Goal: Navigation & Orientation: Find specific page/section

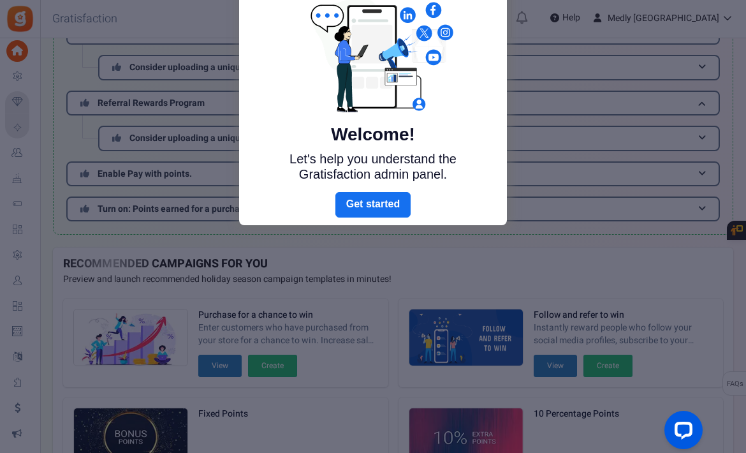
scroll to position [59, 0]
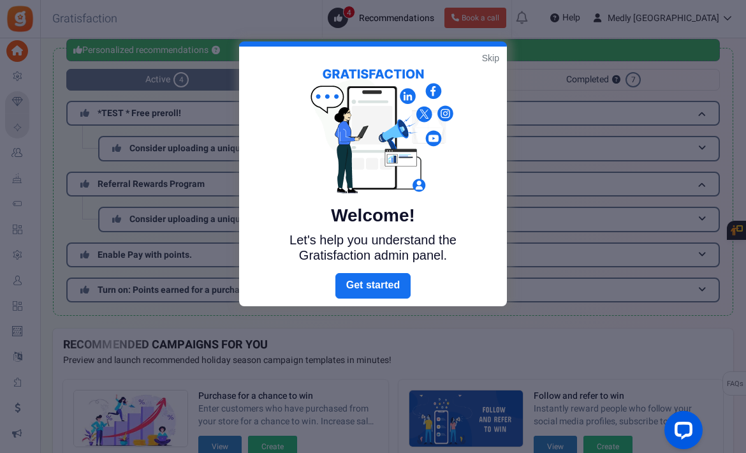
click at [490, 58] on link "Skip" at bounding box center [490, 58] width 17 height 13
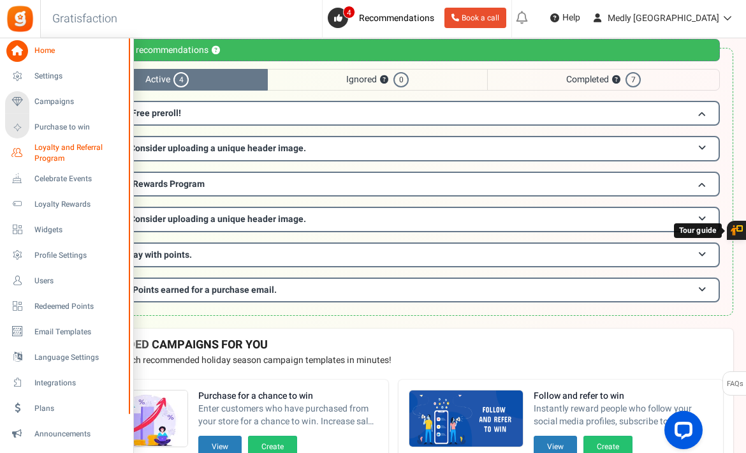
click at [48, 147] on span "Loyalty and Referral Program" at bounding box center [80, 153] width 93 height 22
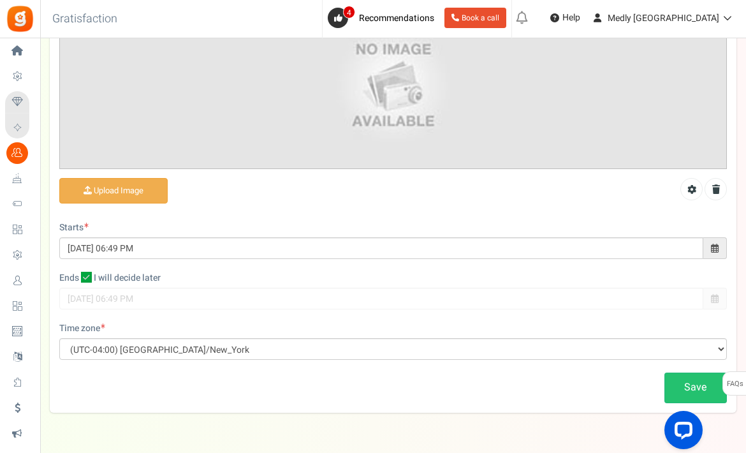
scroll to position [296, 0]
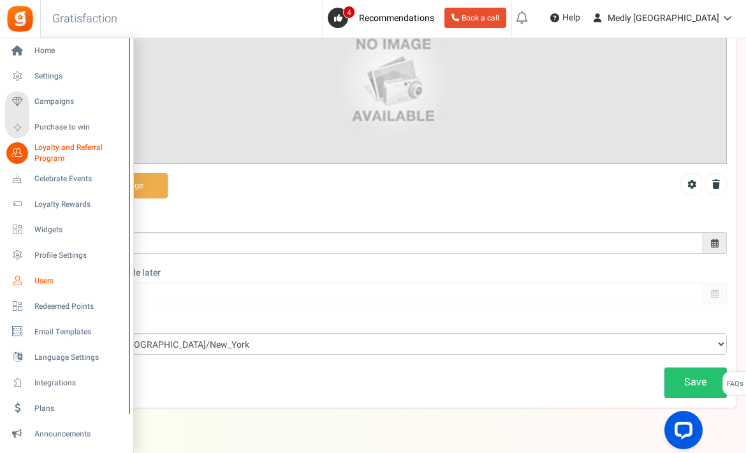
click at [44, 276] on span "Users" at bounding box center [78, 281] width 89 height 11
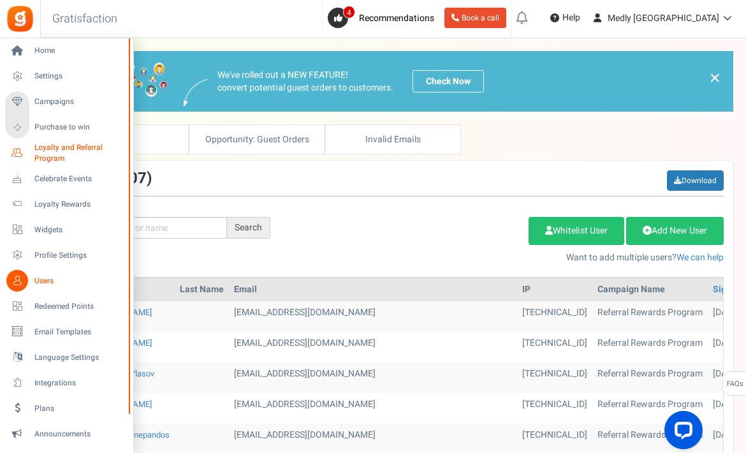
click at [59, 152] on span "Loyalty and Referral Program" at bounding box center [80, 153] width 93 height 22
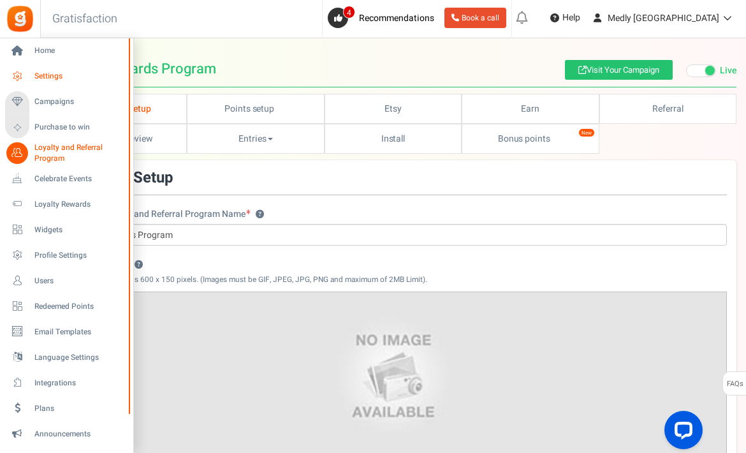
click at [27, 78] on icon at bounding box center [17, 77] width 22 height 22
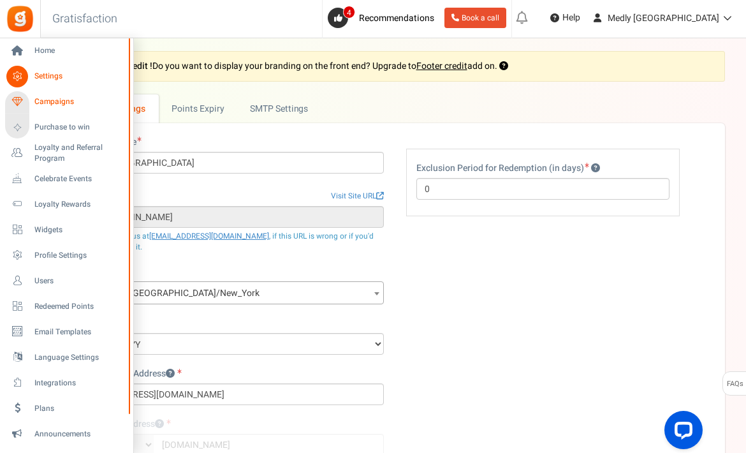
click at [44, 103] on span "Campaigns" at bounding box center [78, 101] width 89 height 11
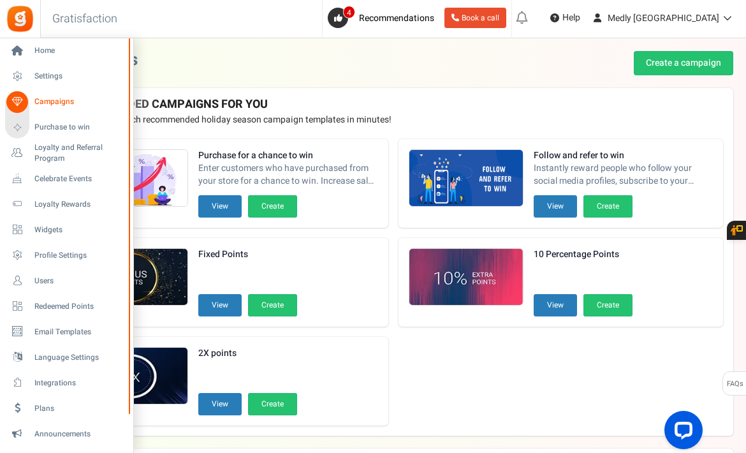
scroll to position [278, 0]
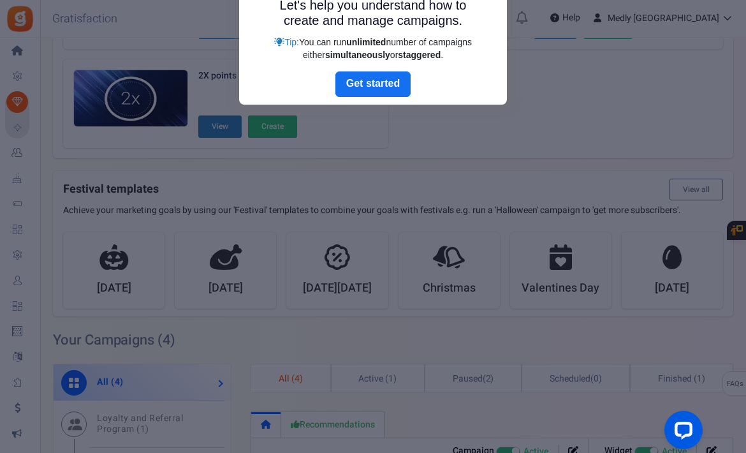
click at [17, 52] on div at bounding box center [373, 226] width 746 height 453
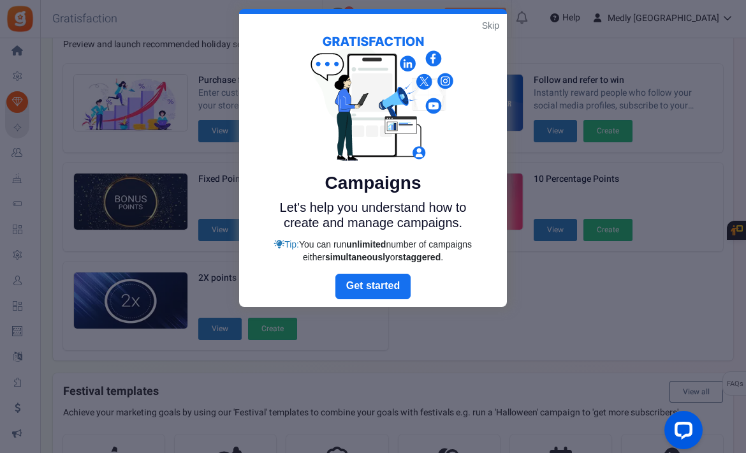
scroll to position [19, 0]
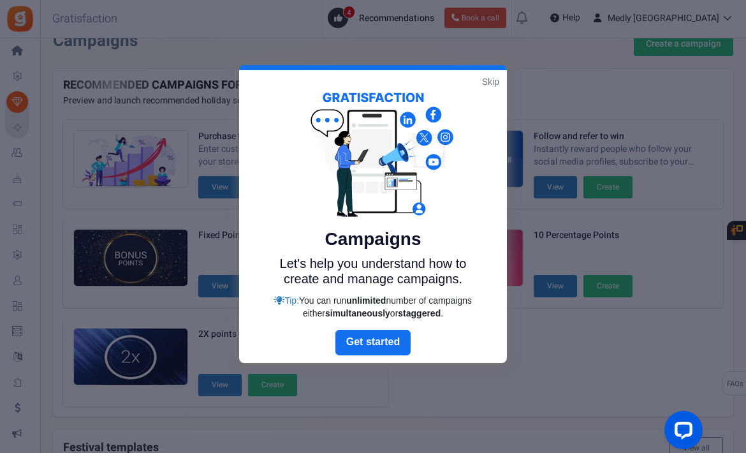
click at [489, 80] on link "Skip" at bounding box center [490, 81] width 17 height 13
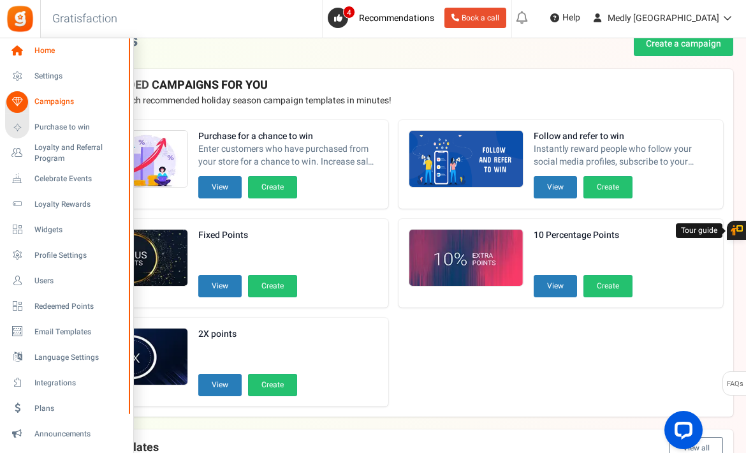
click at [13, 45] on icon at bounding box center [17, 51] width 22 height 22
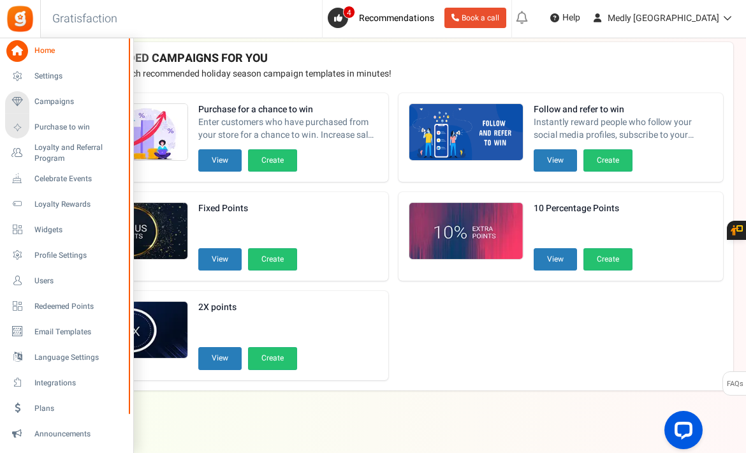
scroll to position [345, 0]
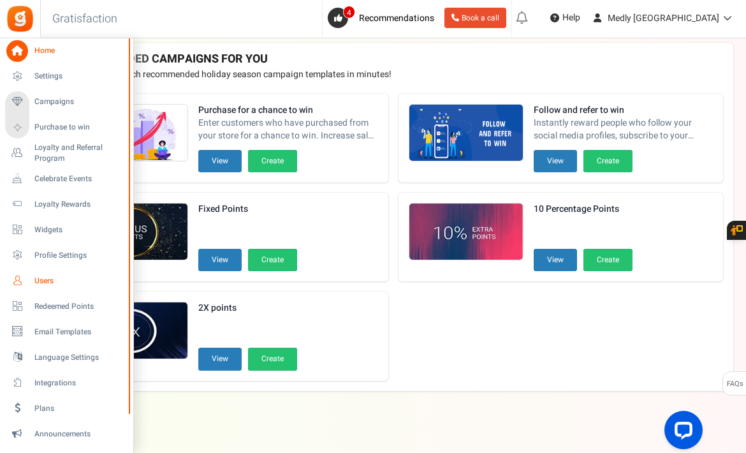
click at [42, 277] on span "Users" at bounding box center [78, 281] width 89 height 11
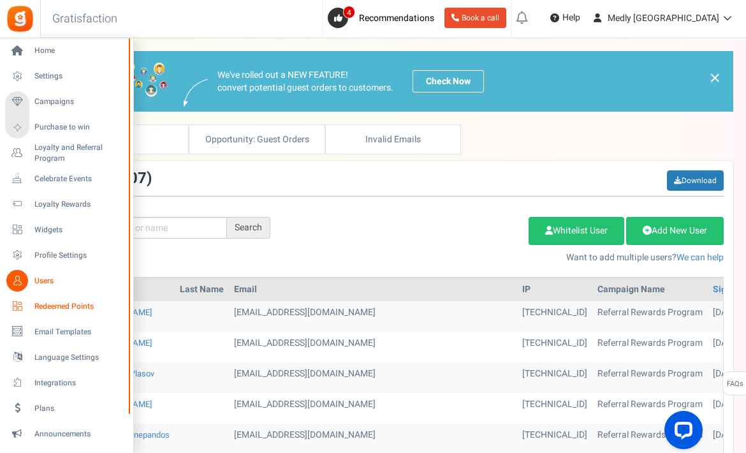
click at [46, 307] on span "Redeemed Points" at bounding box center [78, 306] width 89 height 11
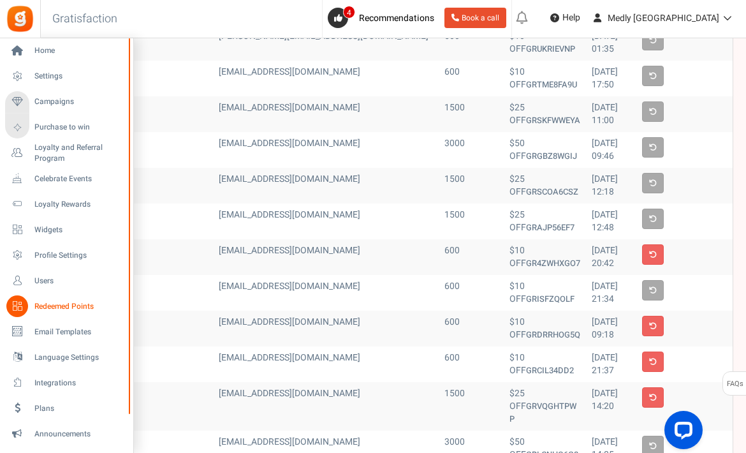
scroll to position [353, 0]
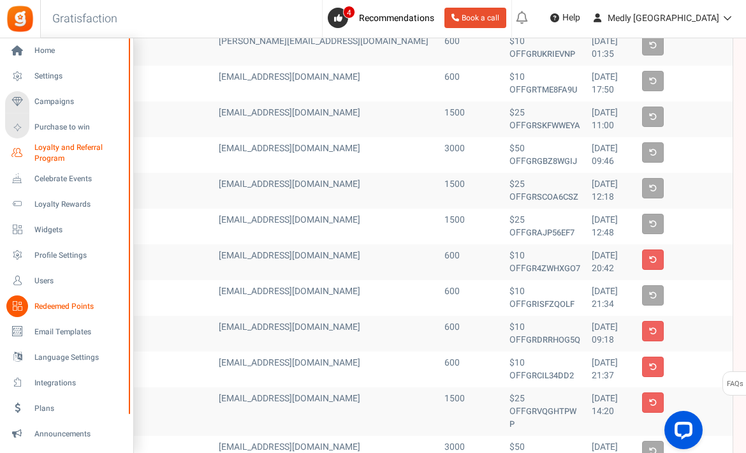
click at [54, 147] on span "Loyalty and Referral Program" at bounding box center [80, 153] width 93 height 22
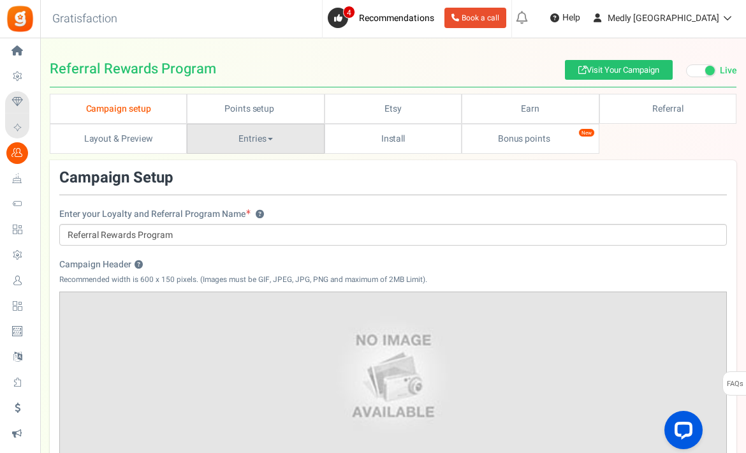
click at [223, 135] on link "Entries" at bounding box center [255, 139] width 137 height 30
click at [219, 181] on link "Referral entries" at bounding box center [238, 186] width 102 height 19
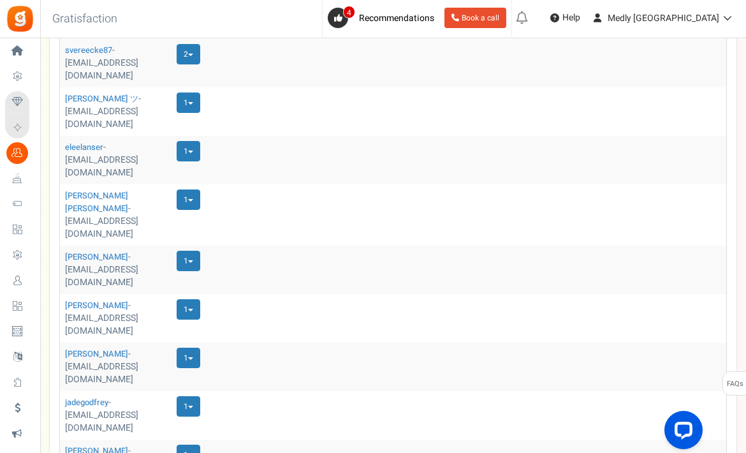
scroll to position [815, 0]
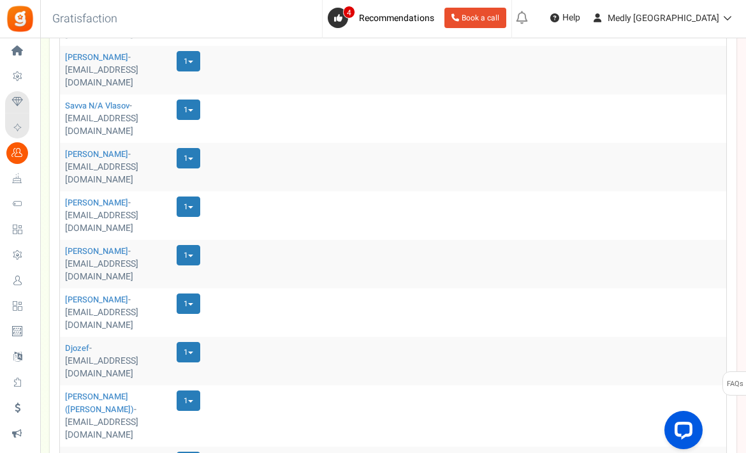
scroll to position [796, 0]
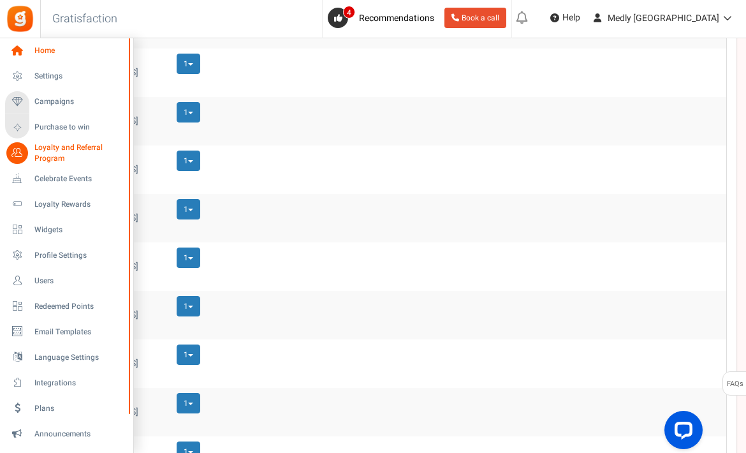
click at [21, 44] on icon at bounding box center [17, 51] width 22 height 22
